Goal: Book appointment/travel/reservation

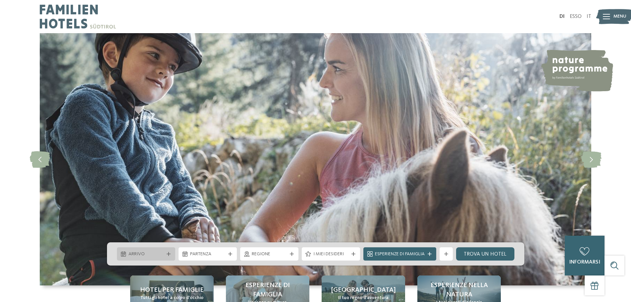
click at [144, 252] on span "Arrivo" at bounding box center [146, 254] width 35 height 7
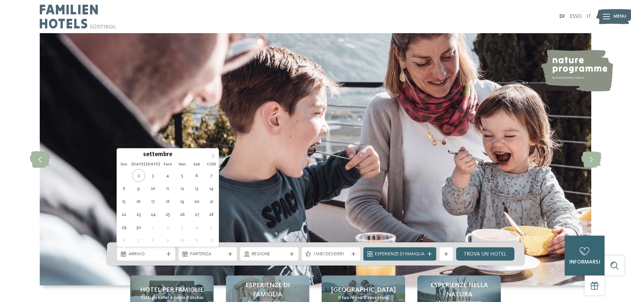
click at [213, 154] on icon at bounding box center [213, 156] width 5 height 5
type input "****"
click at [213, 154] on icon at bounding box center [213, 156] width 5 height 5
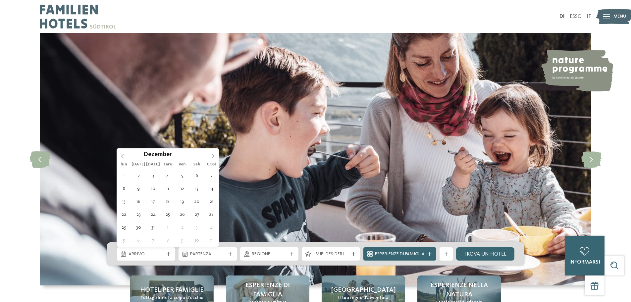
click at [213, 154] on icon at bounding box center [213, 156] width 5 height 5
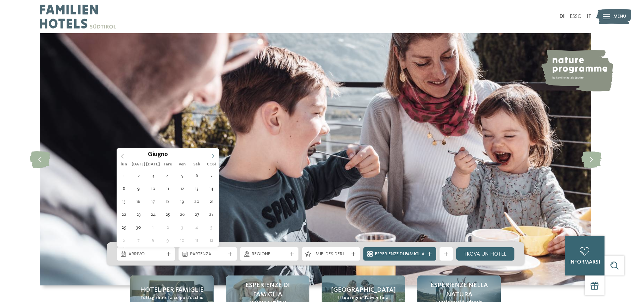
click at [214, 158] on icon at bounding box center [213, 156] width 5 height 5
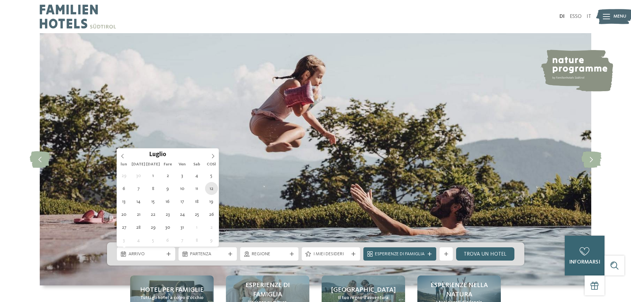
type div "12.07.2026"
type input "****"
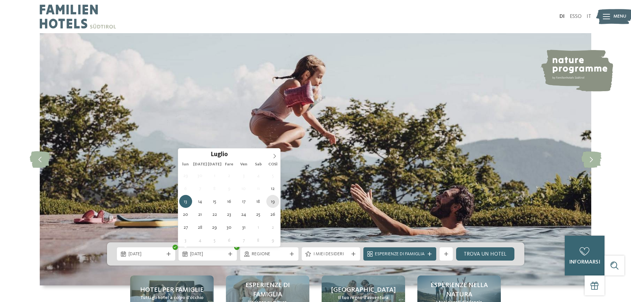
type div "19.07.2026"
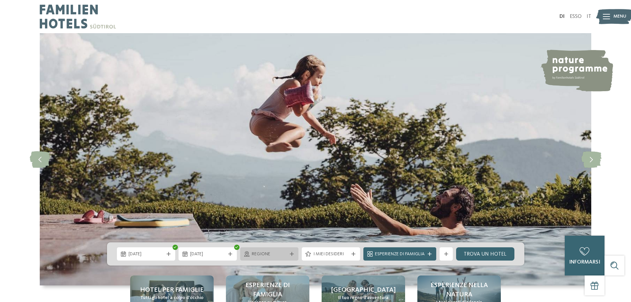
click at [276, 251] on div "regione" at bounding box center [269, 253] width 38 height 7
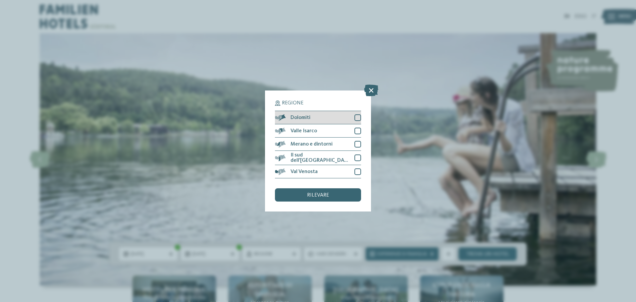
click at [356, 118] on div at bounding box center [358, 117] width 7 height 7
click at [357, 132] on div at bounding box center [358, 131] width 7 height 7
click at [358, 142] on div at bounding box center [358, 144] width 7 height 7
click at [358, 156] on div at bounding box center [358, 157] width 7 height 7
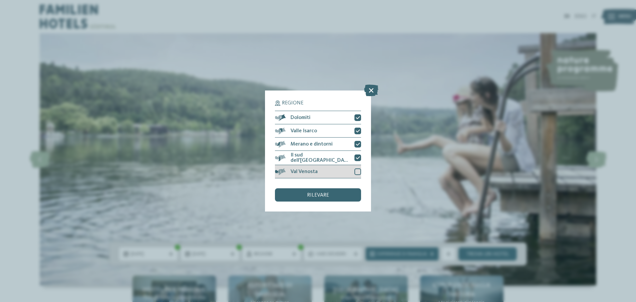
click at [358, 170] on div at bounding box center [358, 171] width 7 height 7
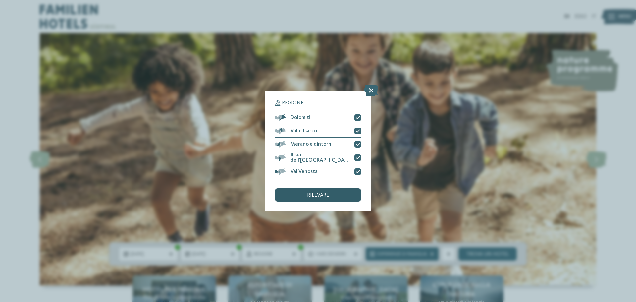
click at [337, 196] on div "rilevare" at bounding box center [318, 194] width 86 height 13
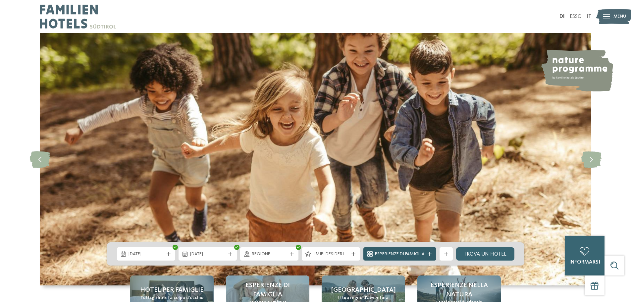
click at [381, 258] on div "Esperienze di famiglia" at bounding box center [400, 253] width 73 height 13
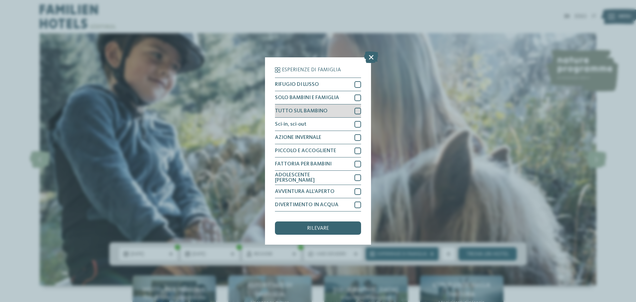
click at [298, 117] on div "TUTTO SUL BAMBINO" at bounding box center [318, 110] width 86 height 13
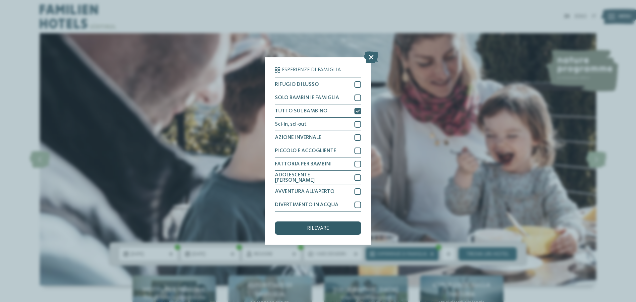
click at [335, 230] on div "rilevare" at bounding box center [318, 227] width 86 height 13
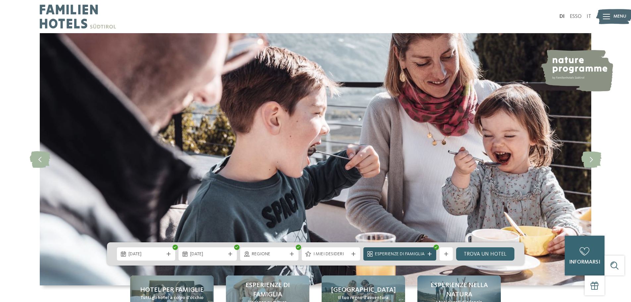
click at [389, 250] on div "Esperienze di famiglia" at bounding box center [400, 253] width 73 height 13
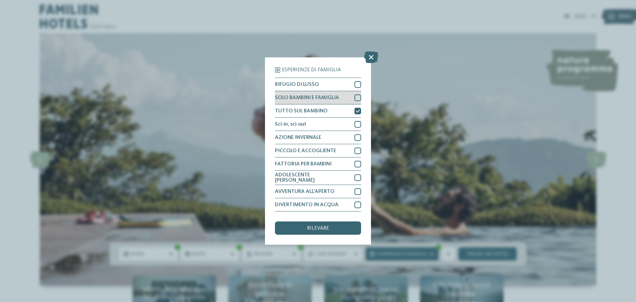
click at [359, 101] on div at bounding box center [358, 97] width 7 height 7
click at [353, 226] on div "rilevare" at bounding box center [318, 227] width 86 height 13
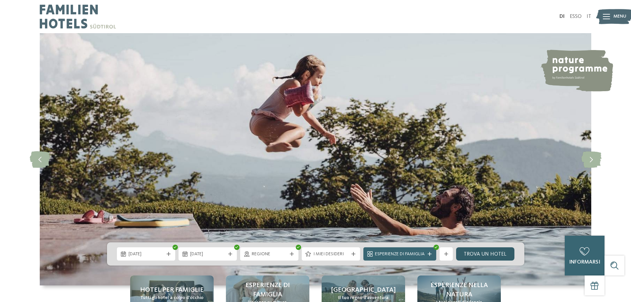
click at [478, 254] on font "Trova un hotel" at bounding box center [485, 254] width 43 height 5
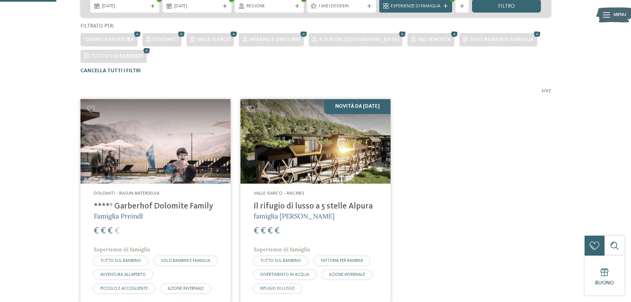
scroll to position [52, 0]
